Goal: Transaction & Acquisition: Purchase product/service

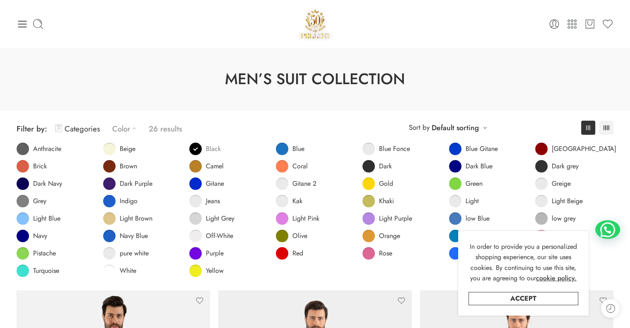
click at [192, 148] on span at bounding box center [195, 149] width 12 height 12
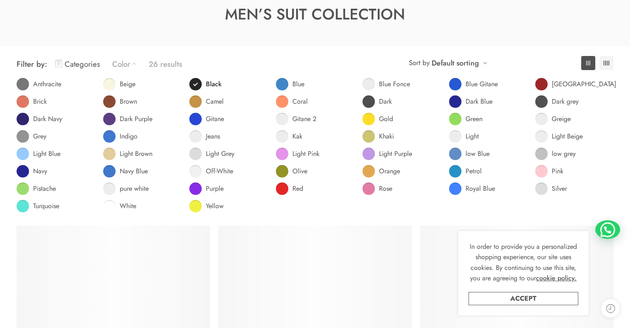
scroll to position [65, 0]
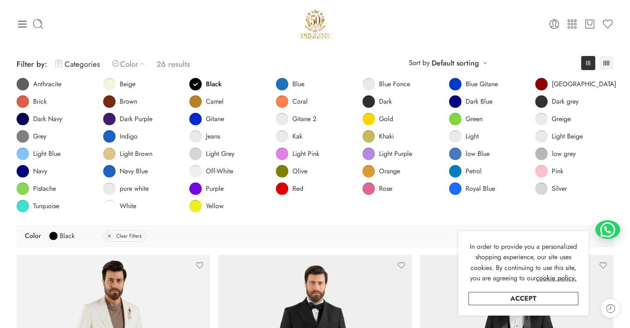
click at [346, 59] on div "**********" at bounding box center [315, 63] width 597 height 19
click at [89, 64] on link "Categories" at bounding box center [78, 63] width 44 height 19
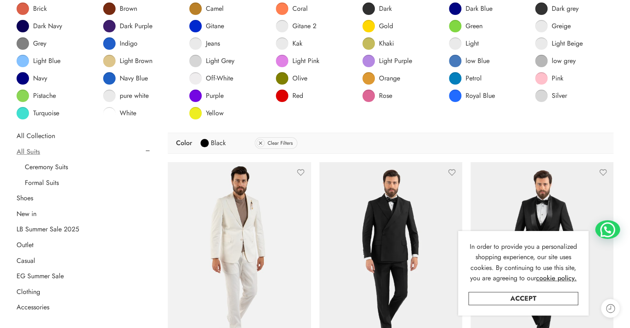
scroll to position [157, 0]
click at [45, 184] on link "Formal Suits" at bounding box center [42, 183] width 34 height 8
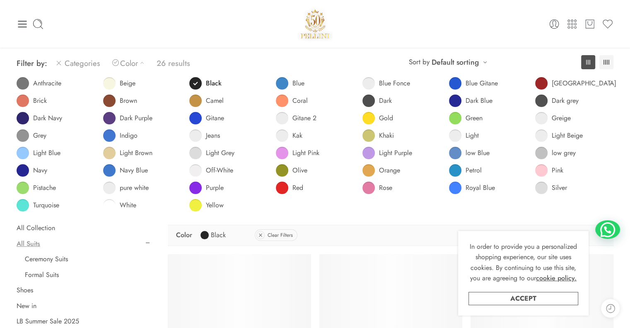
scroll to position [65, 0]
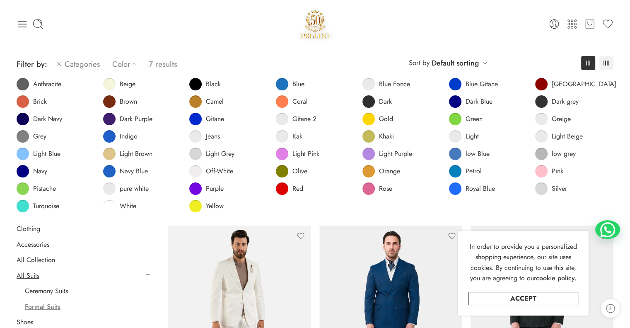
click at [171, 41] on div "0 Cart 0 Wishlist" at bounding box center [315, 23] width 597 height 35
click at [549, 297] on link "Accept" at bounding box center [524, 298] width 110 height 13
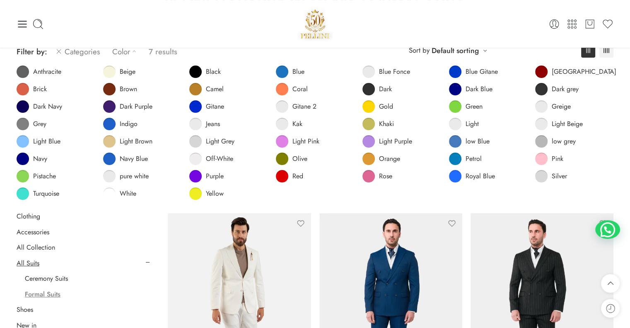
scroll to position [0, 0]
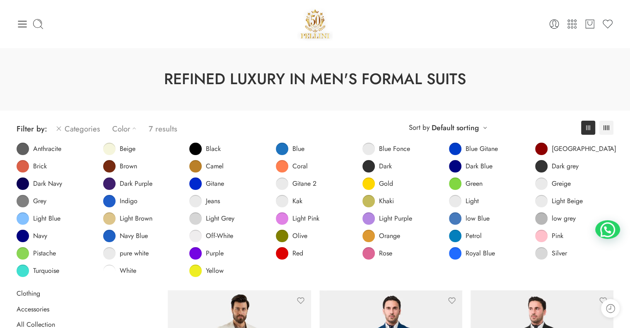
click at [259, 117] on div "**********" at bounding box center [314, 200] width 605 height 179
click at [128, 129] on link "Color" at bounding box center [126, 128] width 28 height 19
